Goal: Transaction & Acquisition: Purchase product/service

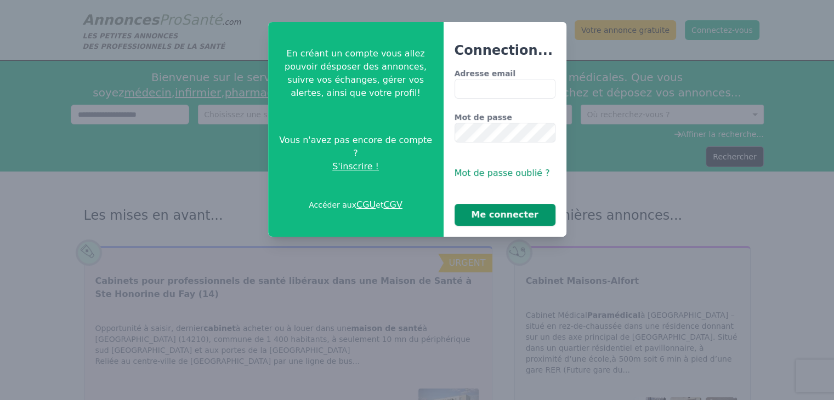
type input "**********"
click at [498, 218] on button "Me connecter" at bounding box center [505, 215] width 101 height 22
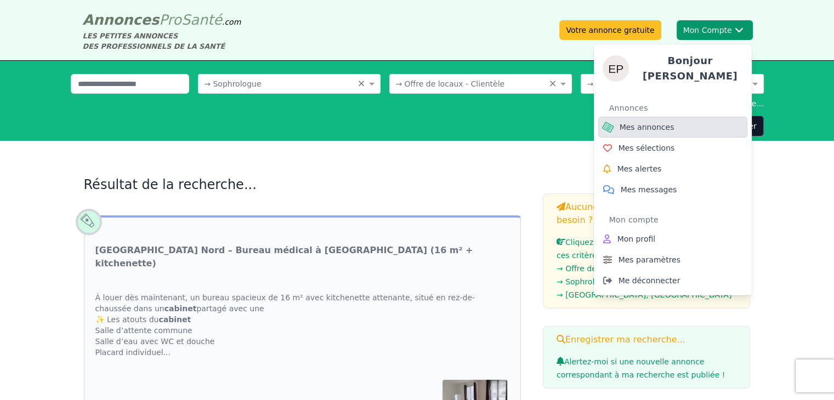
click at [634, 122] on span "Mes annonces" at bounding box center [647, 127] width 55 height 11
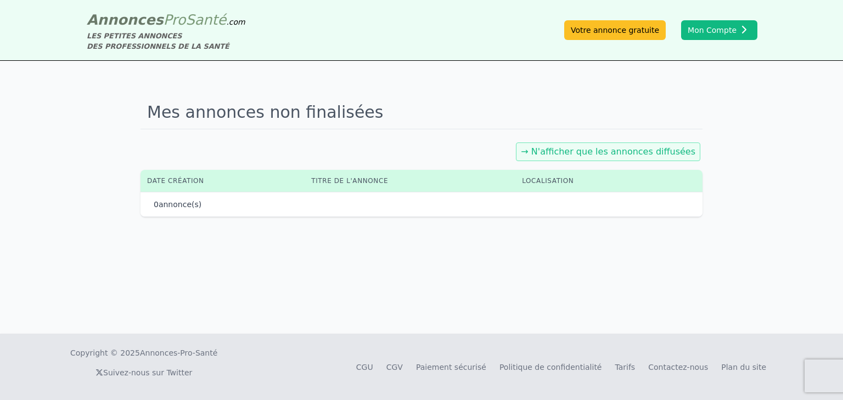
click at [576, 151] on link "→ N'afficher que les annonces diffusées" at bounding box center [608, 151] width 174 height 10
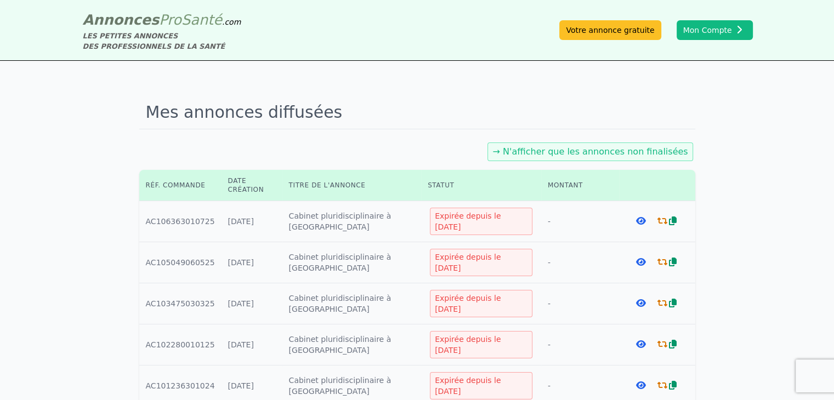
click at [658, 221] on icon at bounding box center [663, 221] width 10 height 9
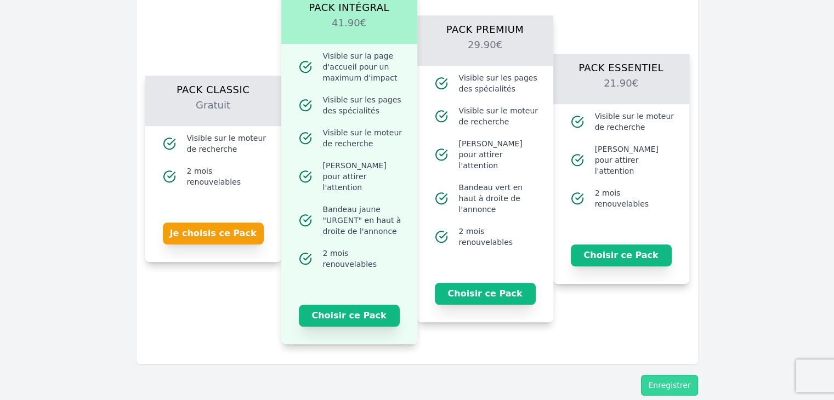
scroll to position [916, 0]
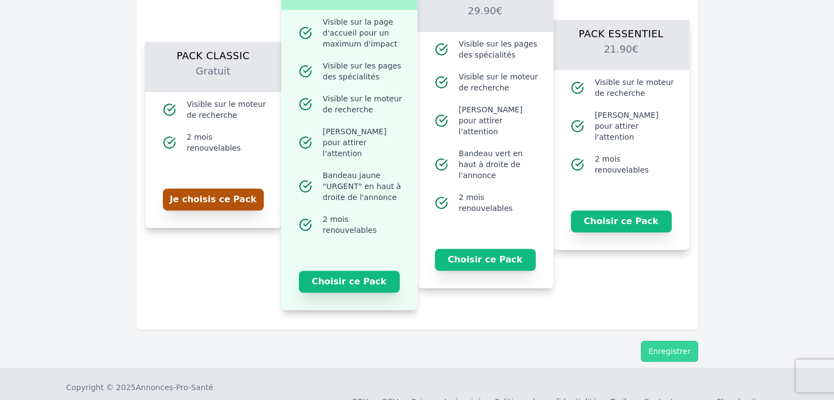
click at [187, 201] on button "Je choisis ce Pack" at bounding box center [213, 200] width 101 height 22
